Goal: Communication & Community: Answer question/provide support

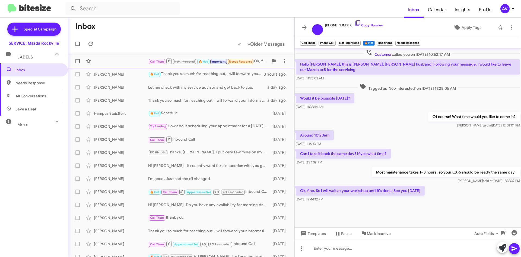
click at [135, 59] on div "Call Them Not-Interested 🔥 Hot Important Needs Response Ok, fine. So I will wai…" at bounding box center [181, 61] width 218 height 11
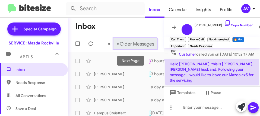
click at [122, 44] on span "Older Messages" at bounding box center [137, 44] width 34 height 6
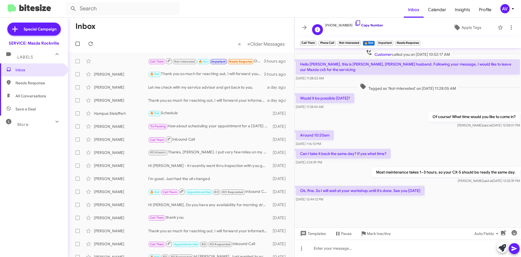
click at [356, 22] on icon at bounding box center [358, 22] width 5 height 5
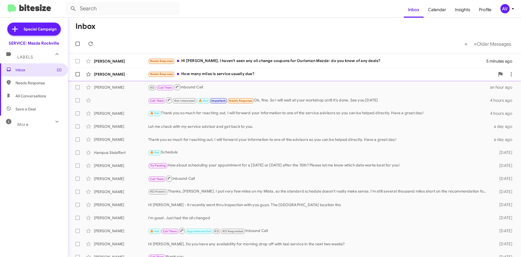
click at [340, 74] on div "Needs Response How many miles is service usually due?" at bounding box center [321, 74] width 347 height 6
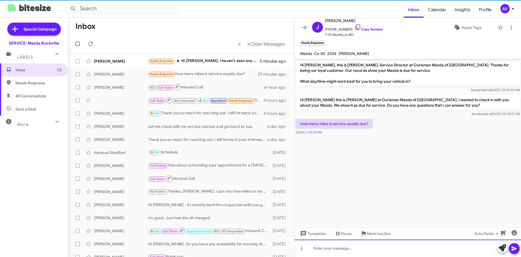
click at [376, 247] on div at bounding box center [408, 247] width 226 height 17
